Goal: Information Seeking & Learning: Learn about a topic

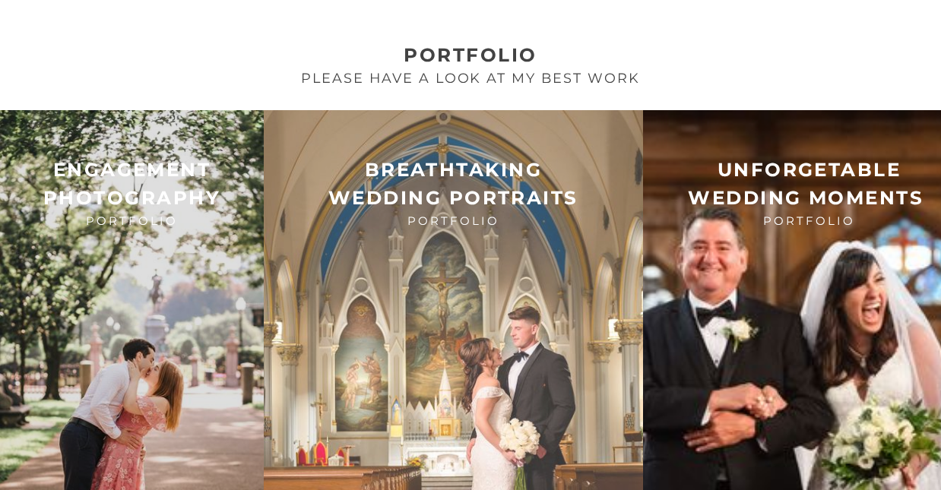
scroll to position [1962, 0]
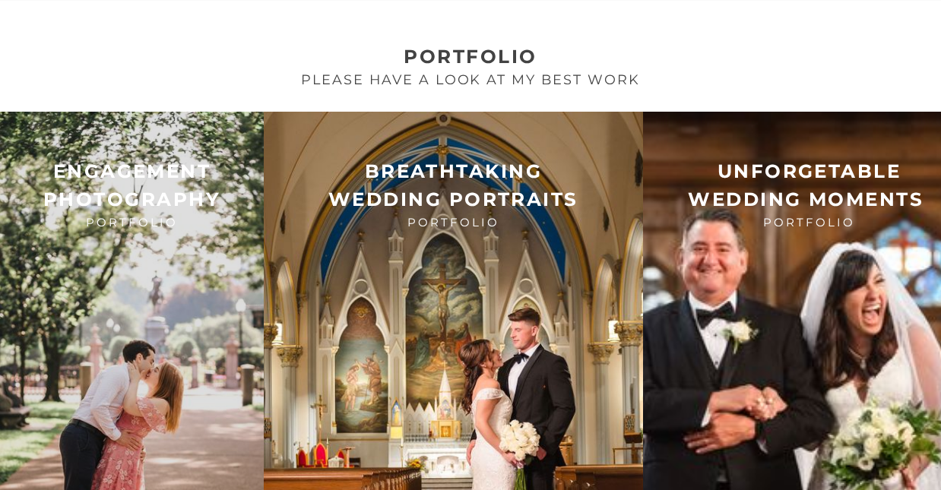
click at [451, 160] on strong "breathtaking" at bounding box center [453, 171] width 177 height 23
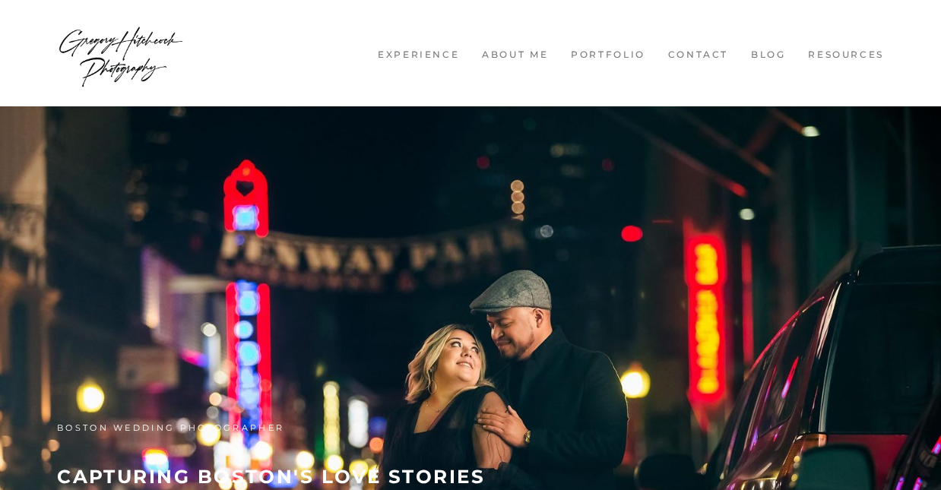
scroll to position [0, 0]
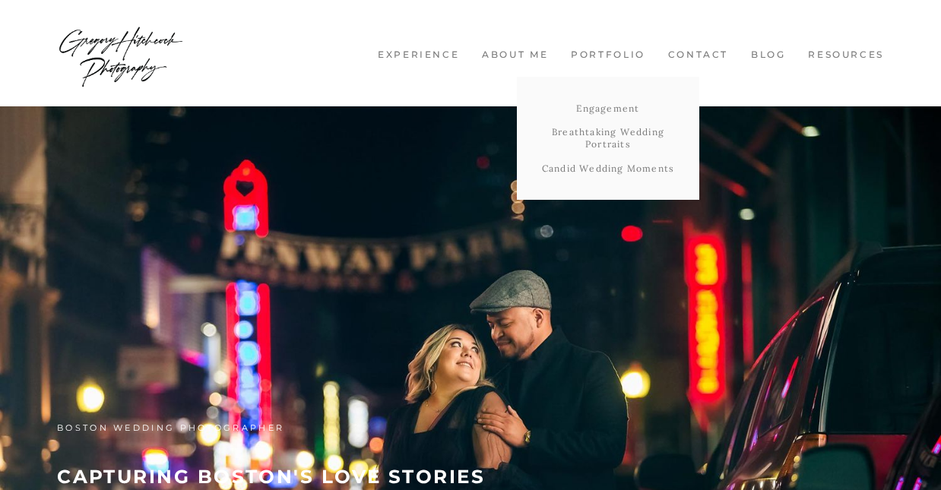
click at [628, 49] on link "Portfolio" at bounding box center [608, 55] width 90 height 13
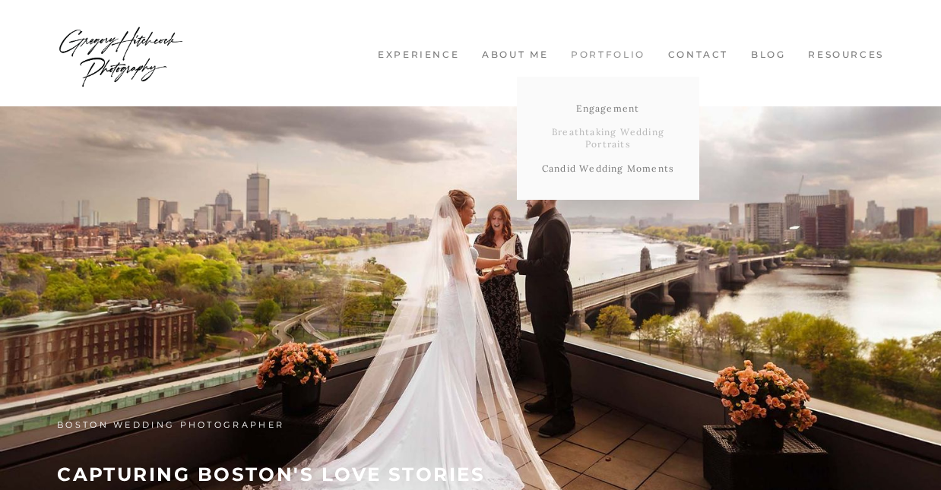
click at [603, 128] on link "Breathtaking Wedding Portraits" at bounding box center [608, 138] width 183 height 36
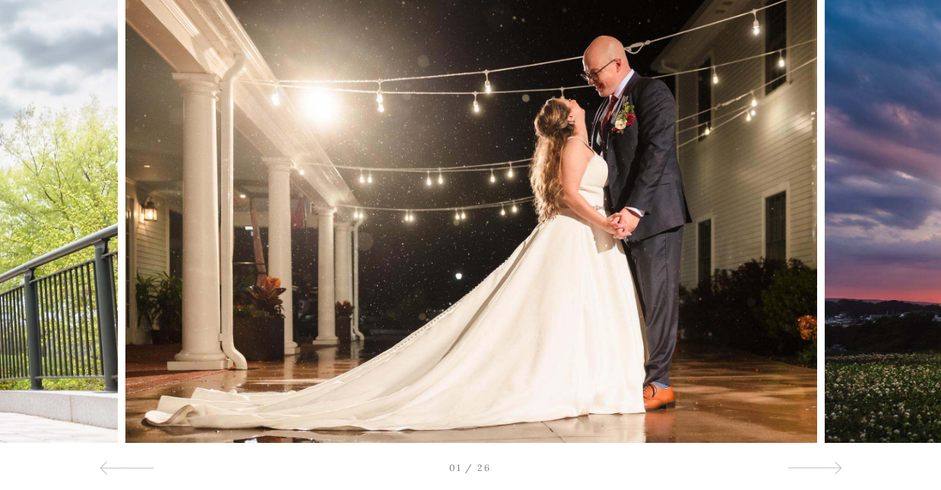
scroll to position [208, 0]
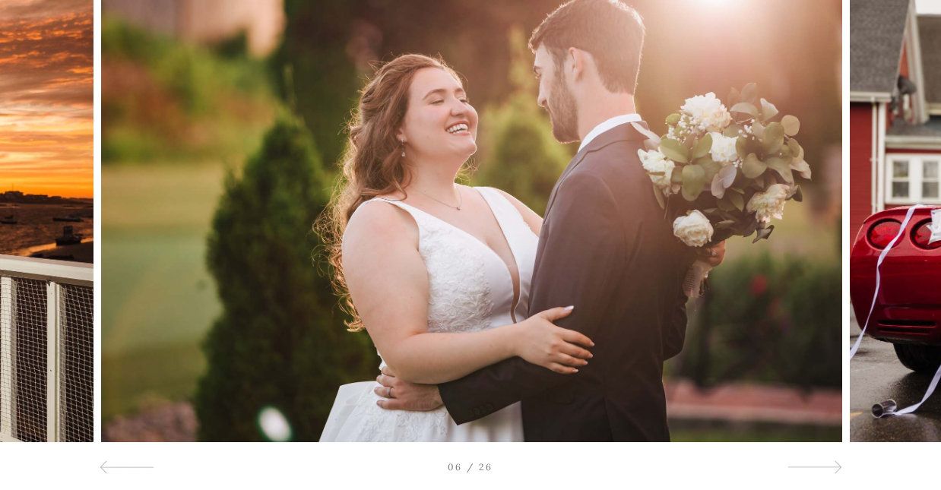
click at [569, 246] on img at bounding box center [471, 195] width 741 height 494
drag, startPoint x: 506, startPoint y: 230, endPoint x: 552, endPoint y: 1, distance: 233.4
click at [782, 260] on div at bounding box center [470, 195] width 941 height 494
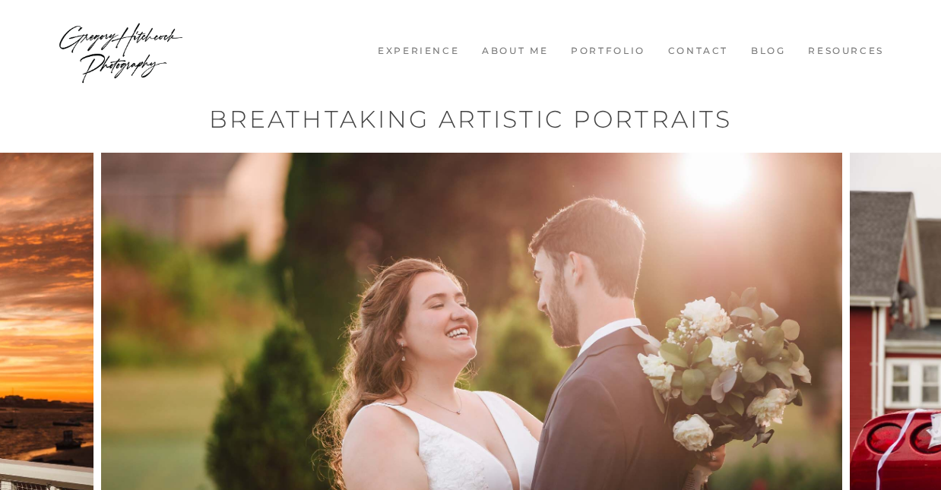
scroll to position [3, 0]
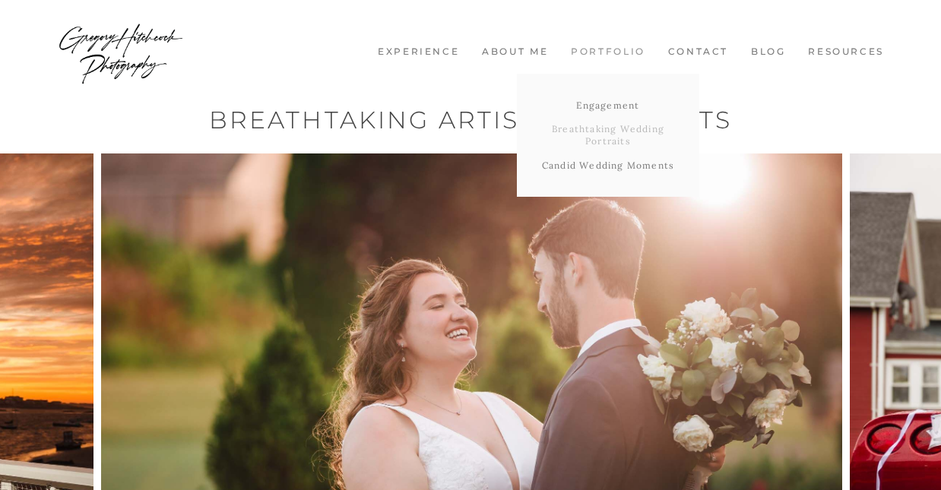
click at [601, 129] on link "Breathtaking Wedding Portraits" at bounding box center [608, 135] width 183 height 36
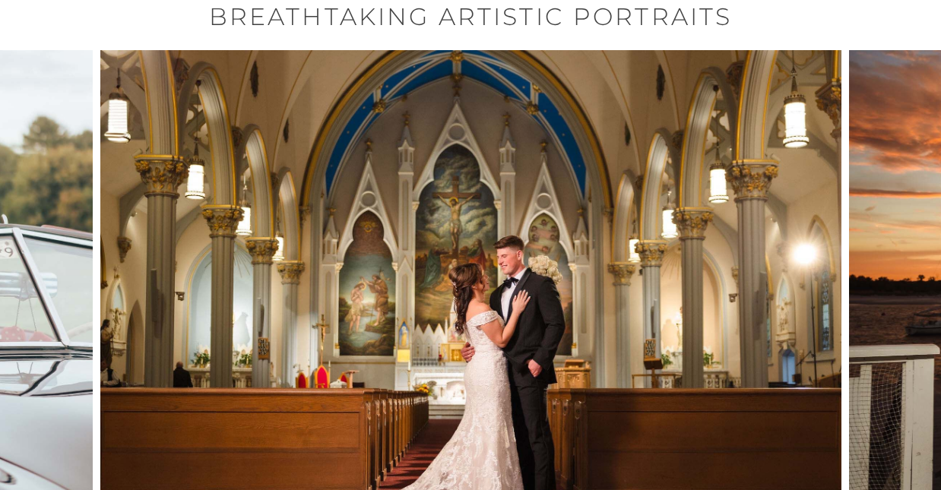
scroll to position [98, 0]
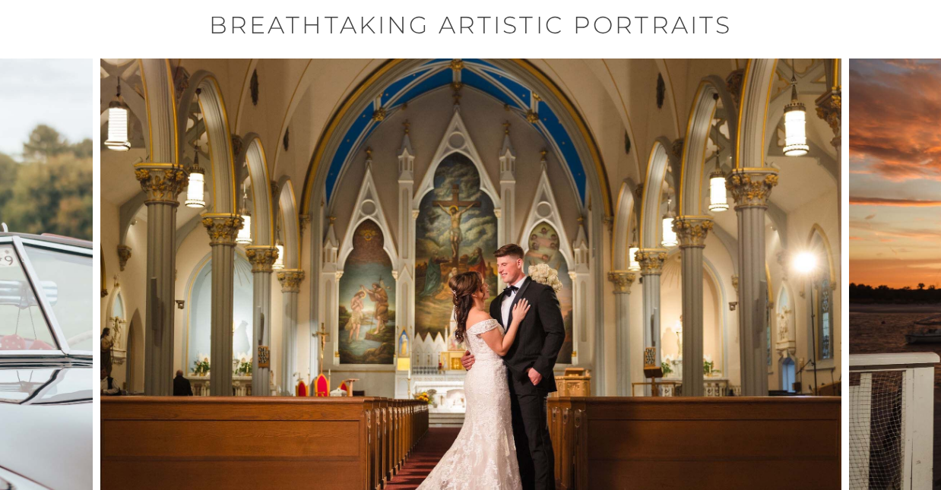
click at [499, 290] on img at bounding box center [470, 306] width 741 height 494
click at [470, 275] on img at bounding box center [470, 306] width 741 height 494
